Goal: Information Seeking & Learning: Check status

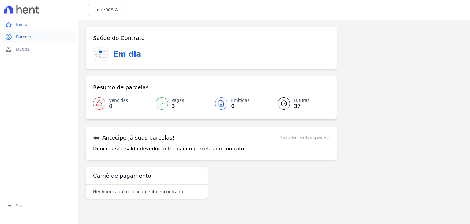
click at [29, 37] on span "Parcelas" at bounding box center [25, 37] width 18 height 6
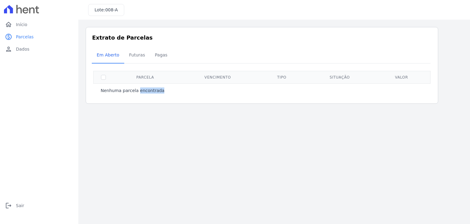
drag, startPoint x: 118, startPoint y: 94, endPoint x: 154, endPoint y: 99, distance: 36.5
click at [159, 100] on div "0 selecionada(s) Nenhuma parcela encontrada [GEOGRAPHIC_DATA] Vencimento Tipo S…" at bounding box center [262, 81] width 340 height 38
click at [132, 100] on div "0 selecionada(s) Nenhuma parcela encontrada [GEOGRAPHIC_DATA] Vencimento Tipo S…" at bounding box center [262, 81] width 340 height 38
click at [133, 59] on span "Futuras" at bounding box center [137, 55] width 23 height 12
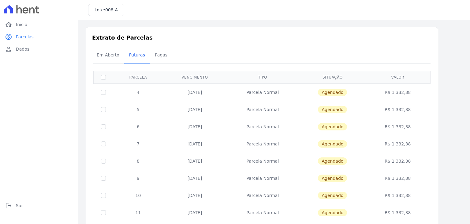
drag, startPoint x: 396, startPoint y: 97, endPoint x: 409, endPoint y: 99, distance: 12.7
click at [409, 99] on td "R$ 1.332,38" at bounding box center [398, 91] width 63 height 17
click at [417, 101] on td "R$ 1.332,38" at bounding box center [398, 109] width 63 height 17
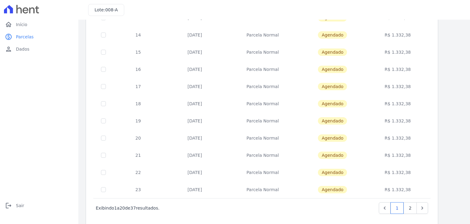
scroll to position [238, 0]
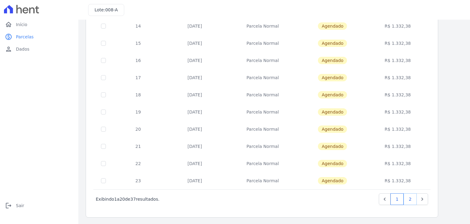
click at [412, 202] on link "2" at bounding box center [410, 199] width 13 height 12
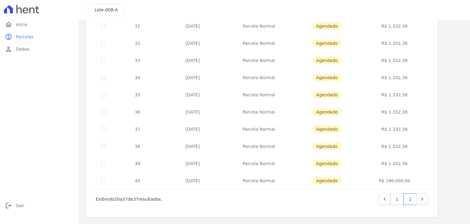
scroll to position [186, 0]
drag, startPoint x: 392, startPoint y: 183, endPoint x: 401, endPoint y: 187, distance: 9.5
click at [401, 187] on td "R$ 196.000,00" at bounding box center [395, 180] width 70 height 17
click at [398, 183] on td "R$ 196.000,00" at bounding box center [395, 180] width 70 height 17
drag, startPoint x: 395, startPoint y: 182, endPoint x: 409, endPoint y: 185, distance: 15.0
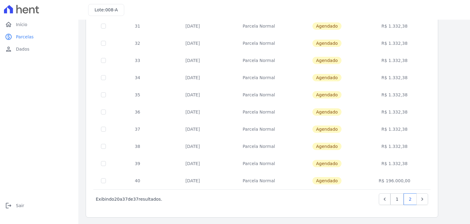
click at [409, 185] on td "R$ 196.000,00" at bounding box center [395, 180] width 70 height 17
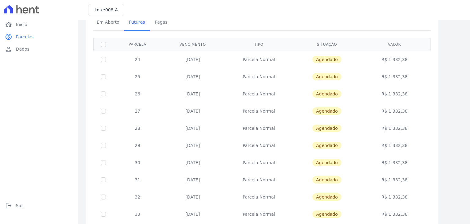
scroll to position [0, 0]
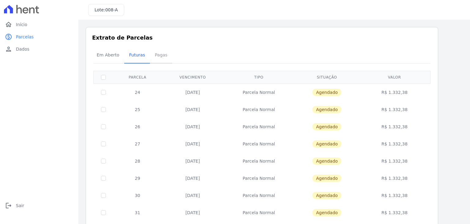
click at [154, 58] on span "Pagas" at bounding box center [161, 55] width 20 height 12
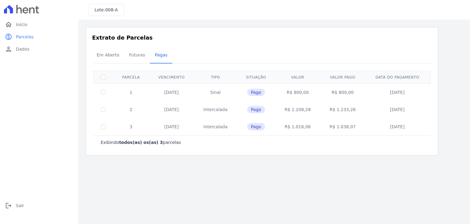
click at [305, 99] on td "R$ 800,00" at bounding box center [297, 91] width 45 height 17
drag, startPoint x: 294, startPoint y: 112, endPoint x: 303, endPoint y: 115, distance: 9.1
click at [303, 115] on td "R$ 1.208,28" at bounding box center [297, 109] width 45 height 17
click at [302, 111] on td "R$ 1.208,28" at bounding box center [297, 109] width 45 height 17
drag, startPoint x: 301, startPoint y: 109, endPoint x: 308, endPoint y: 110, distance: 6.2
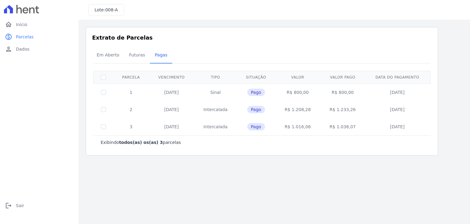
click at [308, 110] on td "R$ 1.208,28" at bounding box center [297, 109] width 45 height 17
drag, startPoint x: 301, startPoint y: 127, endPoint x: 308, endPoint y: 127, distance: 6.2
click at [308, 127] on td "R$ 1.016,06" at bounding box center [297, 126] width 45 height 17
click at [291, 134] on td "R$ 1.016,06" at bounding box center [297, 126] width 45 height 17
drag, startPoint x: 128, startPoint y: 110, endPoint x: 151, endPoint y: 114, distance: 22.8
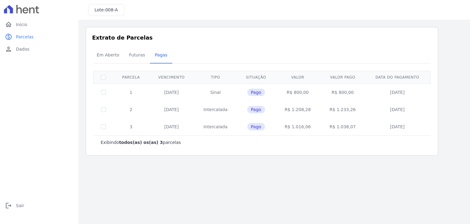
click at [151, 114] on tr "2 [DATE] [GEOGRAPHIC_DATA] Pago R$ 1.208,28 R$ 1.233,26 [DATE]" at bounding box center [262, 109] width 337 height 17
click at [112, 54] on span "Em Aberto" at bounding box center [108, 55] width 30 height 12
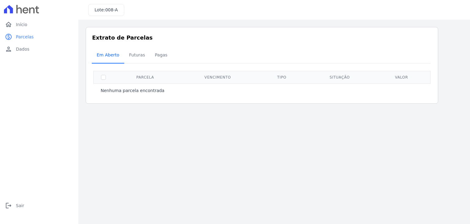
click at [111, 54] on span "Em Aberto" at bounding box center [108, 55] width 30 height 12
click at [134, 58] on span "Futuras" at bounding box center [137, 55] width 23 height 12
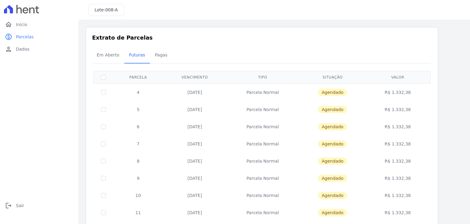
drag, startPoint x: 262, startPoint y: 96, endPoint x: 323, endPoint y: 110, distance: 62.7
click at [417, 91] on tr "4 [DATE] [GEOGRAPHIC_DATA] [GEOGRAPHIC_DATA] R$ 1.332,38" at bounding box center [262, 91] width 337 height 17
click at [38, 51] on link "person Dados" at bounding box center [39, 49] width 74 height 12
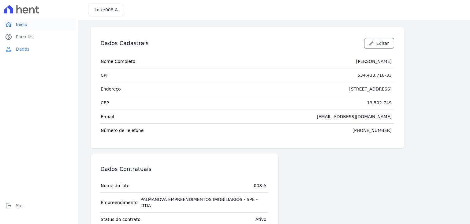
click at [29, 25] on link "home Início" at bounding box center [39, 24] width 74 height 12
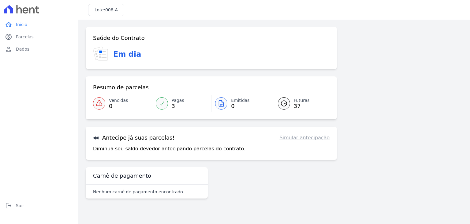
click at [299, 140] on link "Simular antecipação" at bounding box center [305, 137] width 50 height 7
drag, startPoint x: 195, startPoint y: 148, endPoint x: 183, endPoint y: 148, distance: 11.7
click at [183, 148] on p "Diminua seu saldo devedor antecipando parcelas do contrato." at bounding box center [169, 148] width 153 height 7
drag, startPoint x: 178, startPoint y: 149, endPoint x: 172, endPoint y: 149, distance: 5.2
click at [177, 149] on p "Diminua seu saldo devedor antecipando parcelas do contrato." at bounding box center [169, 148] width 153 height 7
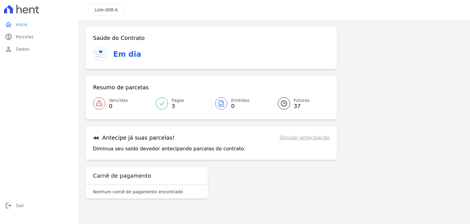
drag, startPoint x: 158, startPoint y: 141, endPoint x: 156, endPoint y: 137, distance: 4.6
click at [158, 140] on h3 "Antecipe já suas parcelas!" at bounding box center [134, 137] width 82 height 7
click at [156, 137] on h3 "Antecipe já suas parcelas!" at bounding box center [134, 137] width 82 height 7
click at [317, 141] on div "Antecipe já suas parcelas! Simular antecipação Diminua seu saldo devedor anteci…" at bounding box center [211, 143] width 251 height 33
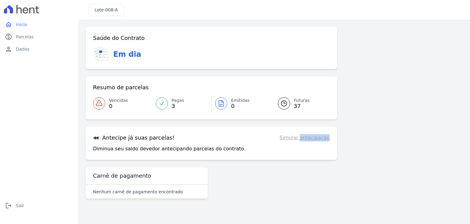
click at [316, 139] on link "Simular antecipação" at bounding box center [305, 137] width 50 height 7
click at [222, 148] on p "Diminua seu saldo devedor antecipando parcelas do contrato." at bounding box center [169, 148] width 153 height 7
click at [223, 148] on p "Diminua seu saldo devedor antecipando parcelas do contrato." at bounding box center [169, 148] width 153 height 7
click at [269, 138] on div "Antecipe já suas parcelas! Simular antecipação" at bounding box center [211, 137] width 237 height 7
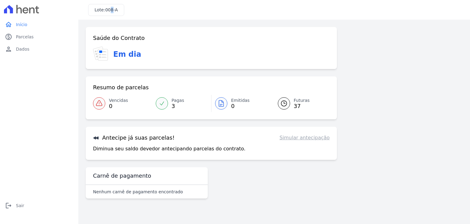
click at [110, 13] on div "Lote: 008-A" at bounding box center [106, 10] width 36 height 12
click at [107, 12] on span "008-A" at bounding box center [111, 9] width 13 height 5
drag, startPoint x: 107, startPoint y: 12, endPoint x: 132, endPoint y: 15, distance: 25.9
click at [132, 15] on div "Lote: 008-A" at bounding box center [274, 10] width 392 height 20
click at [147, 39] on div "Saúde do Contrato" at bounding box center [211, 37] width 237 height 7
